Goal: Information Seeking & Learning: Learn about a topic

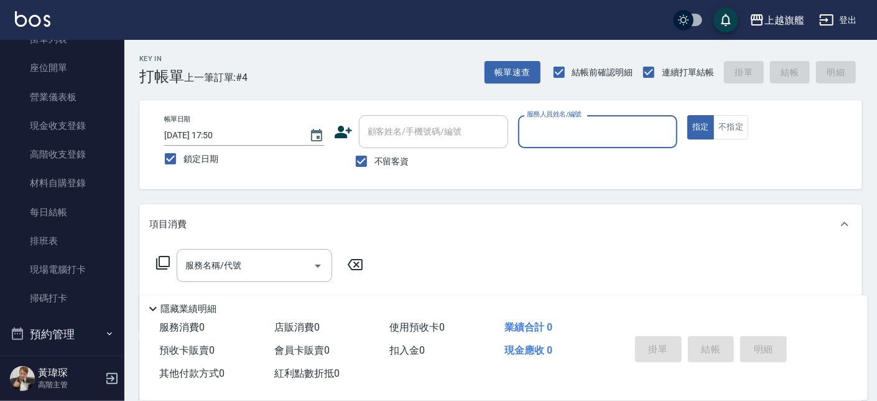
scroll to position [150, 0]
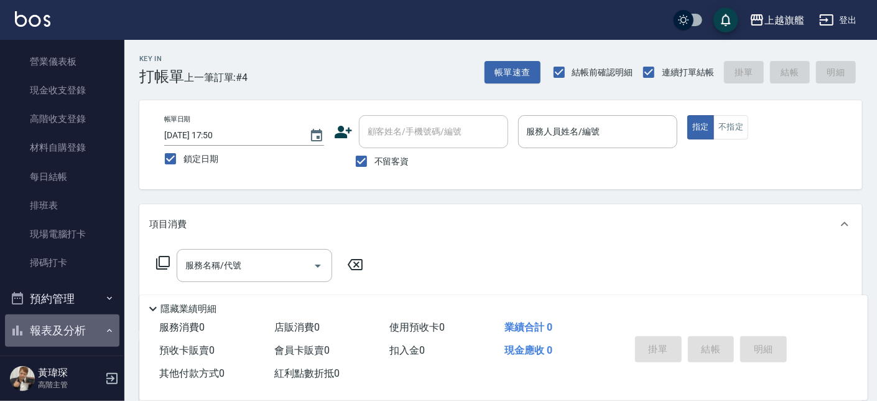
click at [104, 328] on icon "button" at bounding box center [109, 330] width 10 height 10
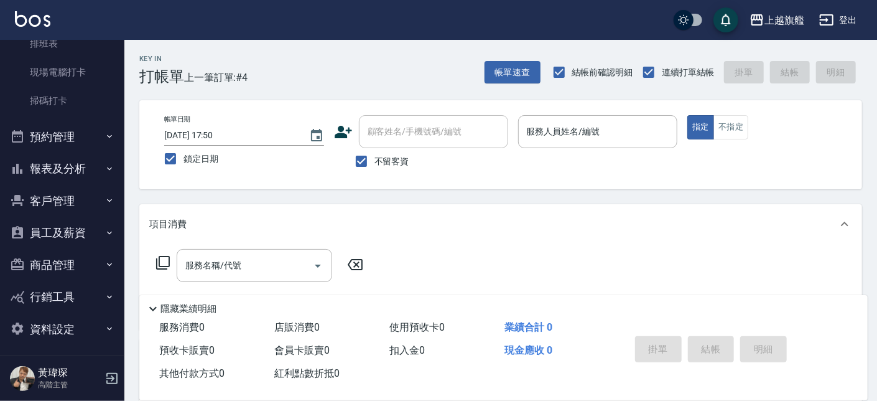
scroll to position [315, 0]
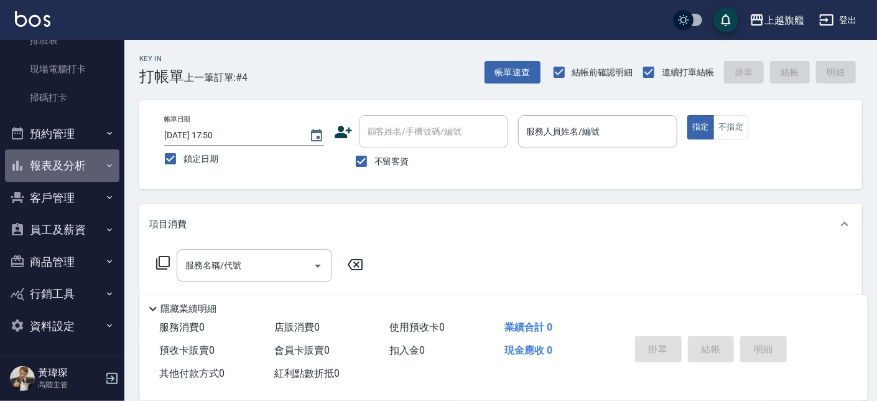
click at [63, 156] on button "報表及分析" at bounding box center [62, 165] width 114 height 32
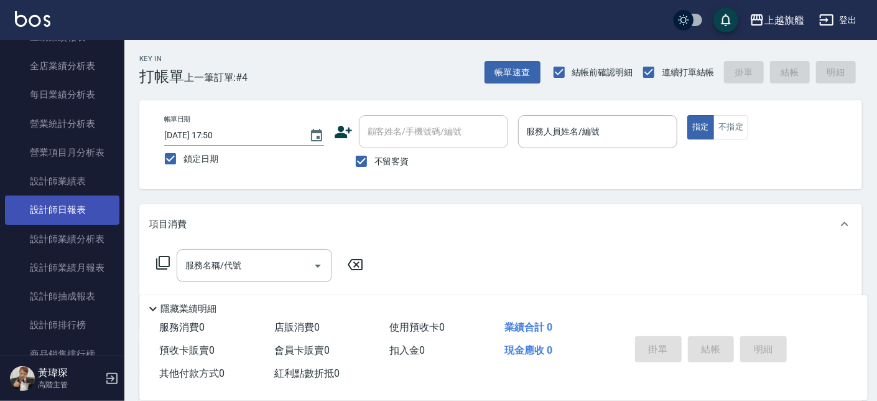
scroll to position [765, 0]
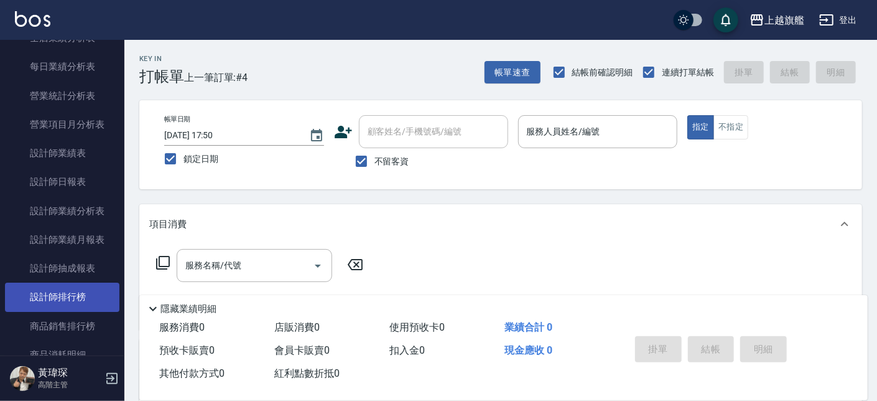
click at [68, 295] on link "設計師排行榜" at bounding box center [62, 296] width 114 height 29
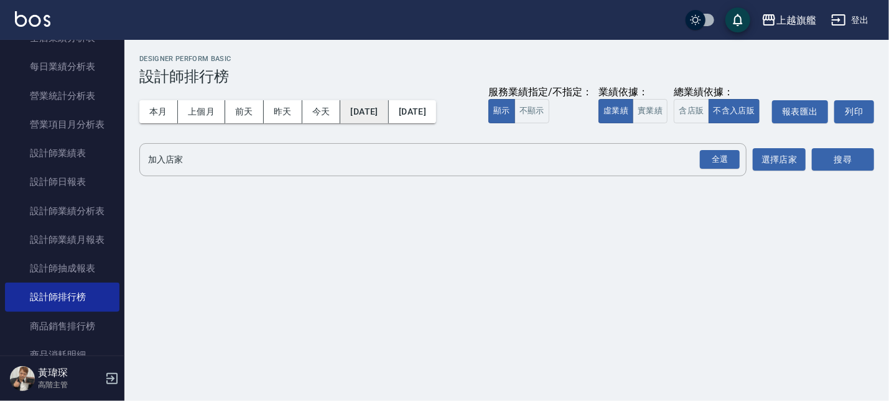
click at [382, 111] on button "[DATE]" at bounding box center [364, 111] width 48 height 23
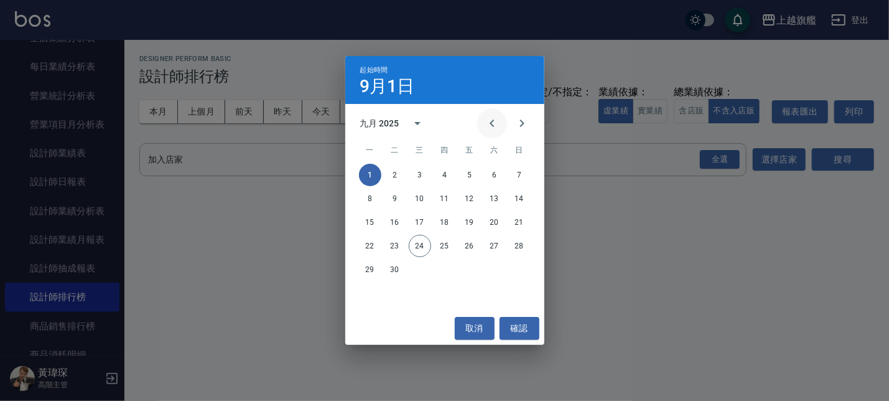
click at [493, 121] on icon "Previous month" at bounding box center [491, 122] width 4 height 7
click at [493, 121] on icon "Previous month" at bounding box center [491, 123] width 15 height 15
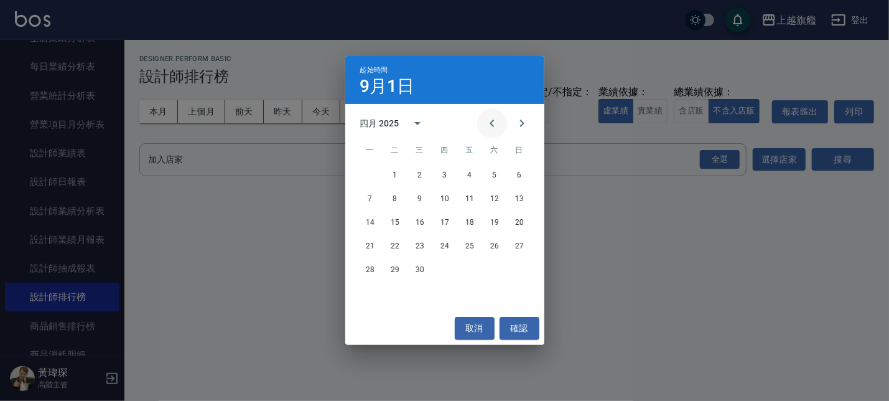
click at [493, 121] on icon "Previous month" at bounding box center [491, 123] width 15 height 15
click at [418, 173] on button "1" at bounding box center [420, 175] width 22 height 22
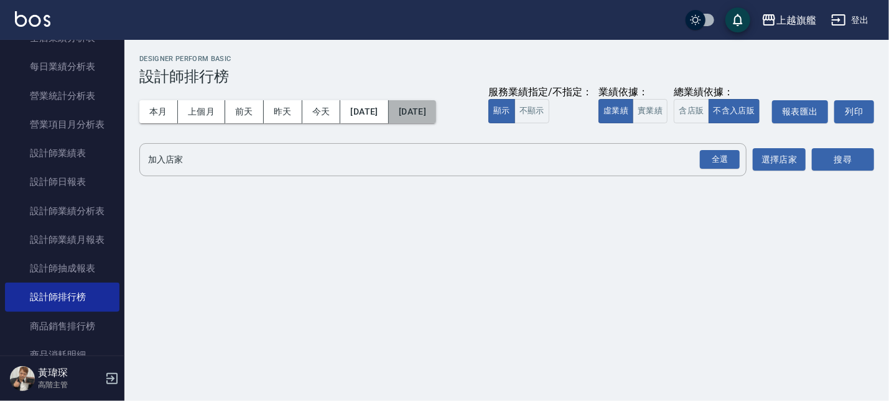
click at [436, 116] on button "[DATE]" at bounding box center [412, 111] width 47 height 23
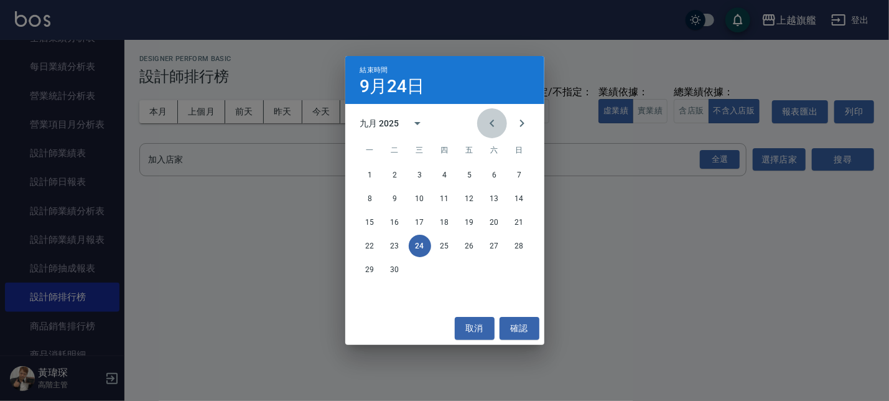
click at [487, 124] on icon "Previous month" at bounding box center [491, 123] width 15 height 15
click at [516, 271] on button "31" at bounding box center [519, 269] width 22 height 22
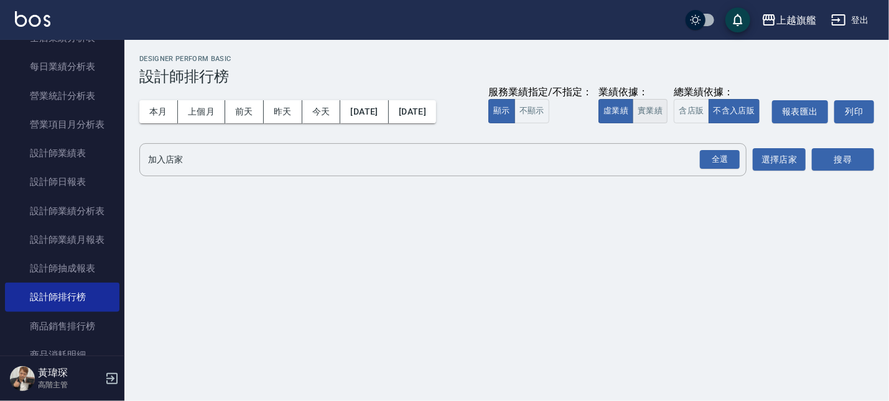
click at [642, 111] on button "實業績" at bounding box center [649, 111] width 35 height 24
click at [838, 160] on button "搜尋" at bounding box center [843, 159] width 62 height 23
click at [725, 165] on div "全選" at bounding box center [720, 159] width 40 height 19
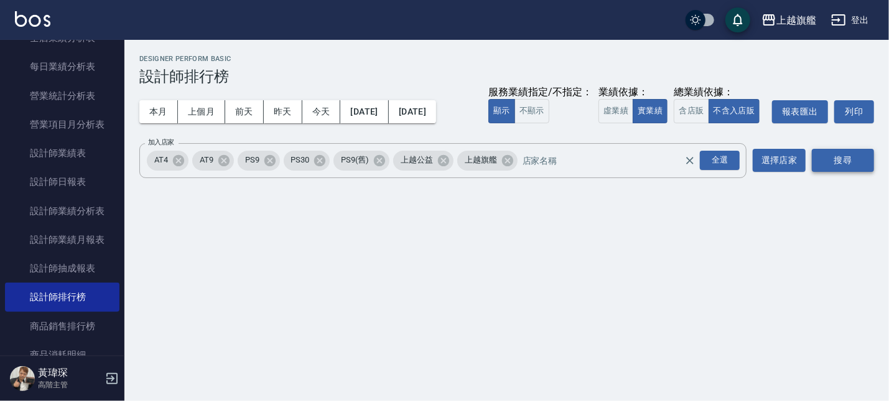
click at [835, 155] on button "搜尋" at bounding box center [843, 160] width 62 height 23
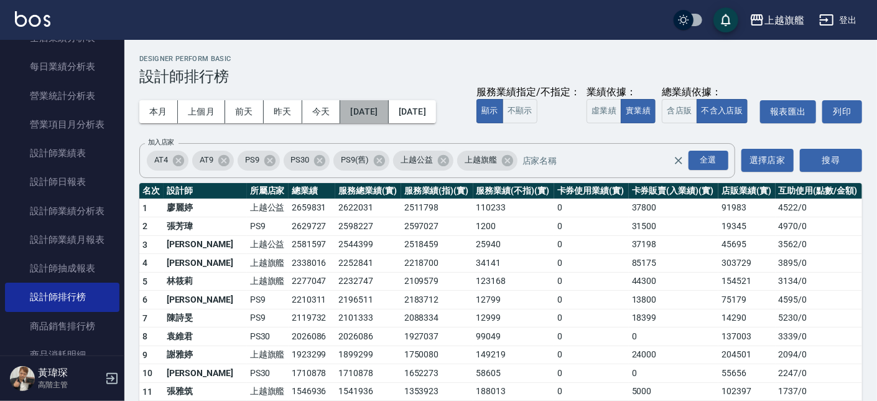
click at [388, 111] on button "[DATE]" at bounding box center [364, 111] width 48 height 23
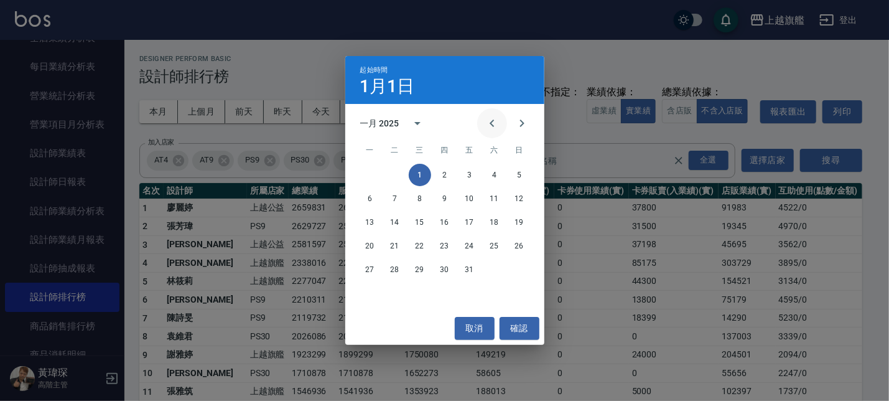
click at [489, 123] on icon "Previous month" at bounding box center [491, 122] width 4 height 7
click at [493, 123] on icon "Previous month" at bounding box center [491, 123] width 15 height 15
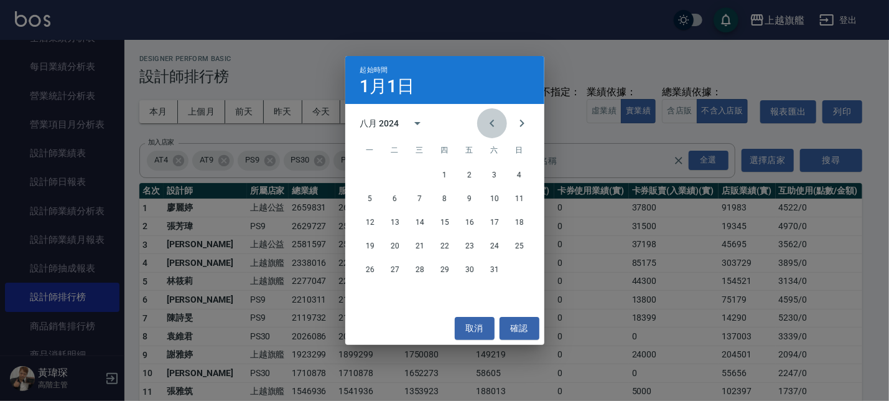
click at [493, 123] on icon "Previous month" at bounding box center [491, 123] width 15 height 15
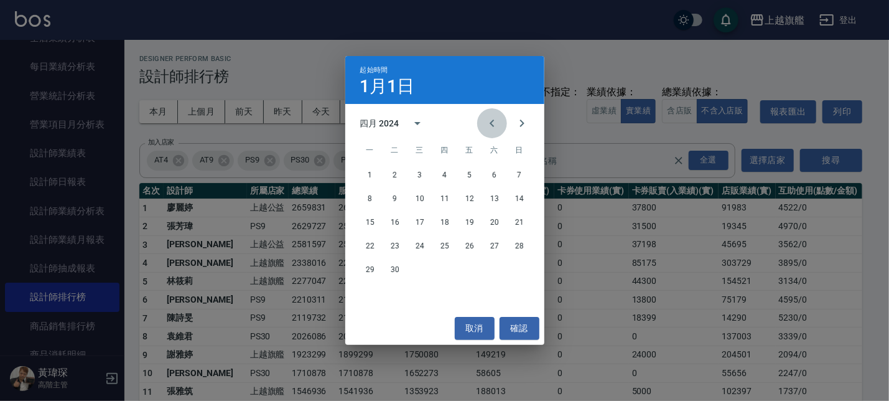
click at [493, 123] on icon "Previous month" at bounding box center [491, 123] width 15 height 15
click at [367, 174] on button "1" at bounding box center [370, 175] width 22 height 22
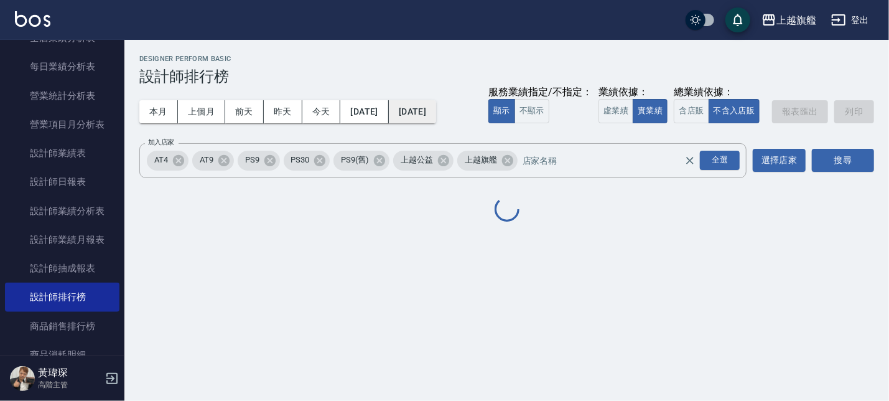
click at [436, 115] on button "[DATE]" at bounding box center [412, 111] width 47 height 23
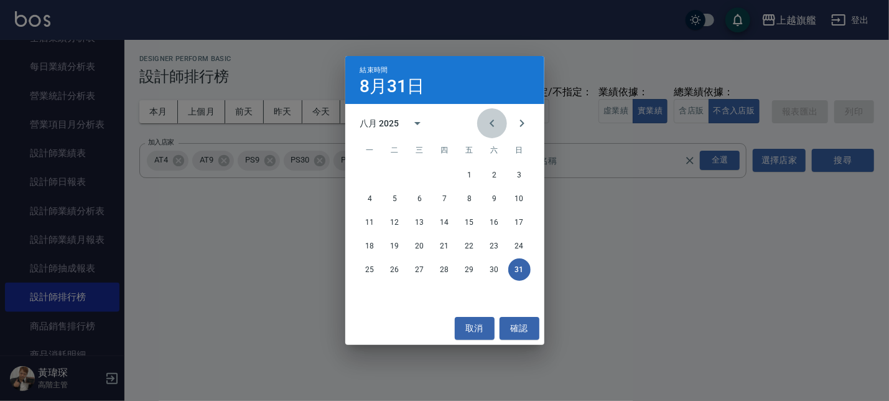
click at [489, 124] on icon "Previous month" at bounding box center [491, 123] width 15 height 15
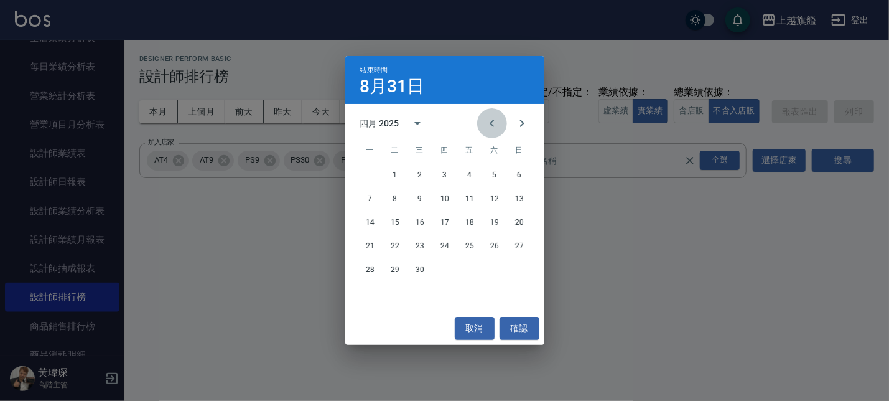
click at [489, 124] on icon "Previous month" at bounding box center [491, 123] width 15 height 15
click at [393, 295] on button "31" at bounding box center [395, 293] width 22 height 22
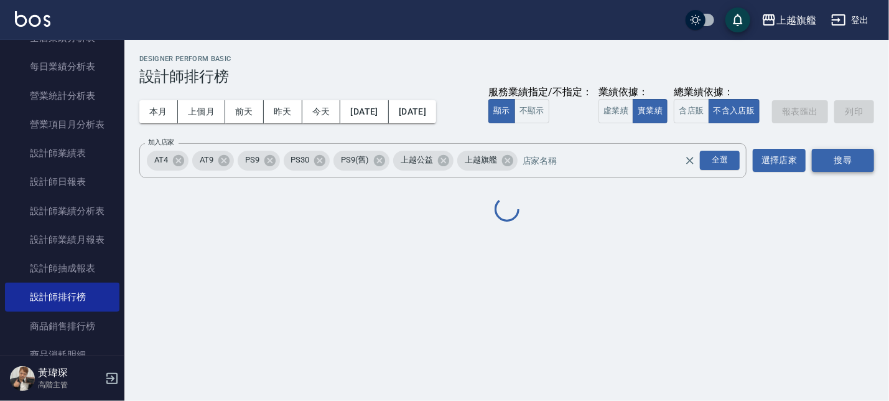
click at [847, 157] on button "搜尋" at bounding box center [843, 160] width 62 height 23
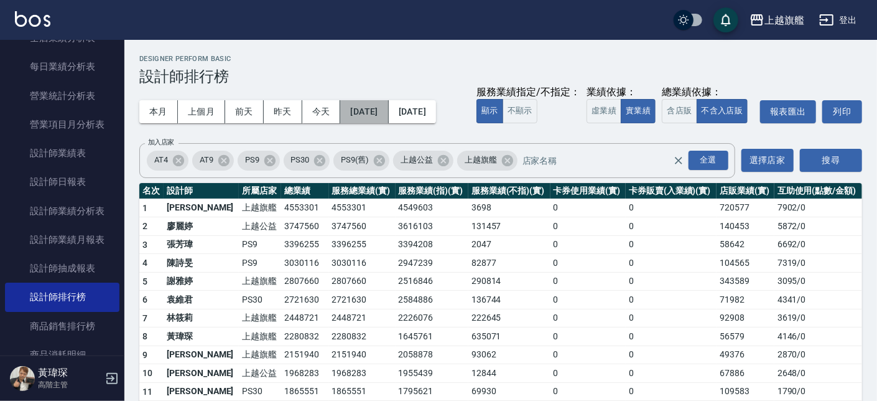
click at [388, 108] on button "[DATE]" at bounding box center [364, 111] width 48 height 23
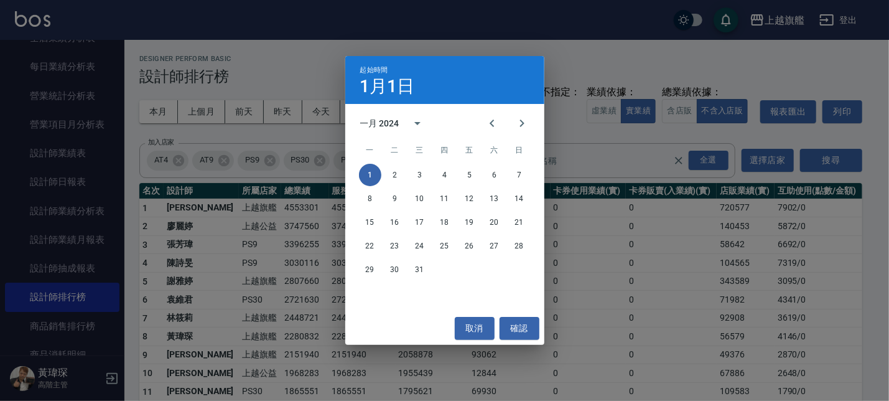
click at [593, 96] on div "起始時間 1月1日 一月 2024 一 二 三 四 五 六 日 1 2 3 4 5 6 7 8 9 10 11 12 13 14 15 16 17 18 19…" at bounding box center [444, 200] width 889 height 401
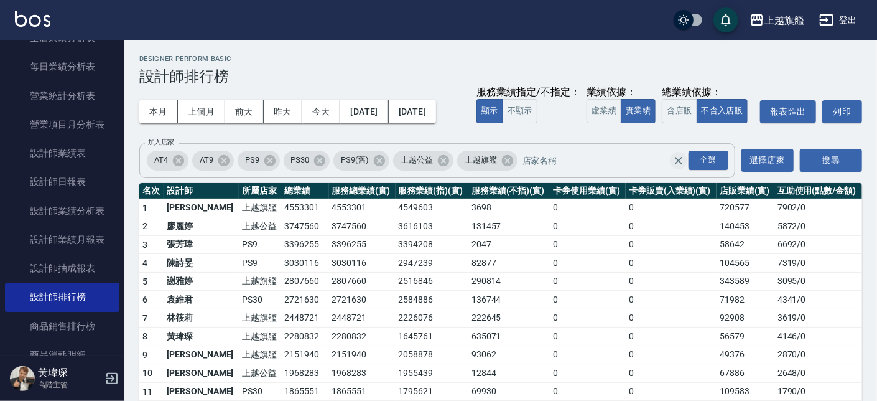
click at [678, 164] on icon "Clear" at bounding box center [678, 160] width 7 height 7
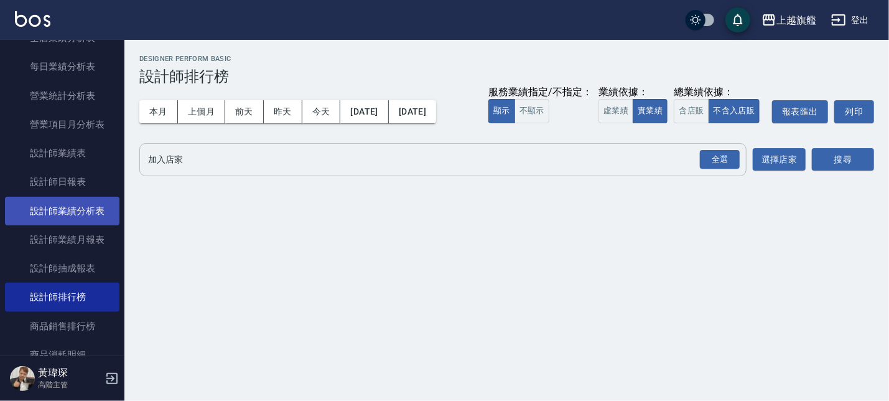
click at [70, 204] on link "設計師業績分析表" at bounding box center [62, 211] width 114 height 29
